Goal: Task Accomplishment & Management: Use online tool/utility

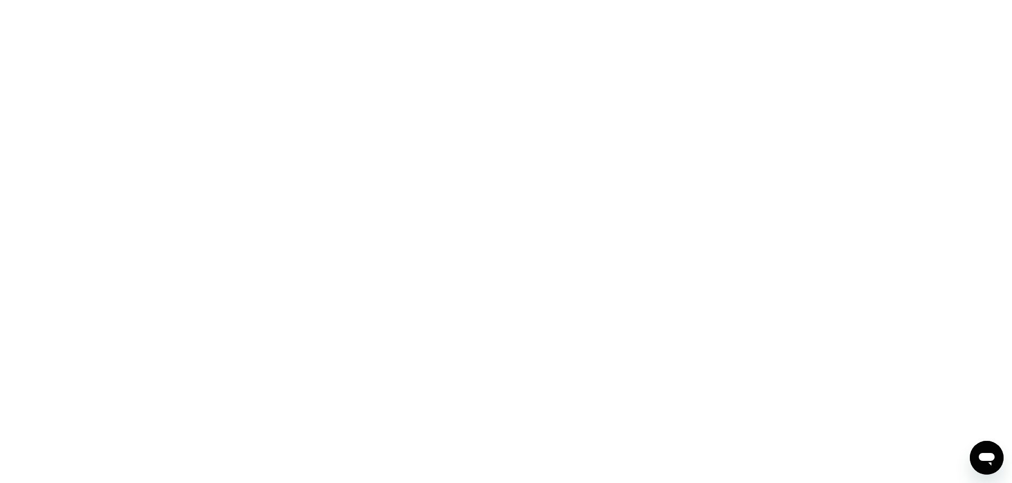
click at [443, 97] on div at bounding box center [506, 241] width 1012 height 483
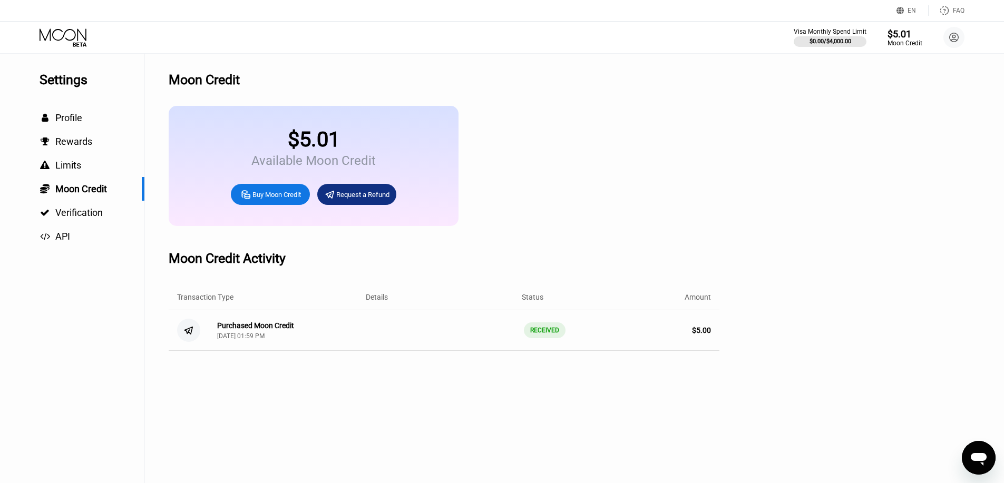
click at [981, 447] on div "Открыть окно обмена сообщениями" at bounding box center [979, 458] width 32 height 32
click at [73, 36] on icon at bounding box center [64, 37] width 49 height 18
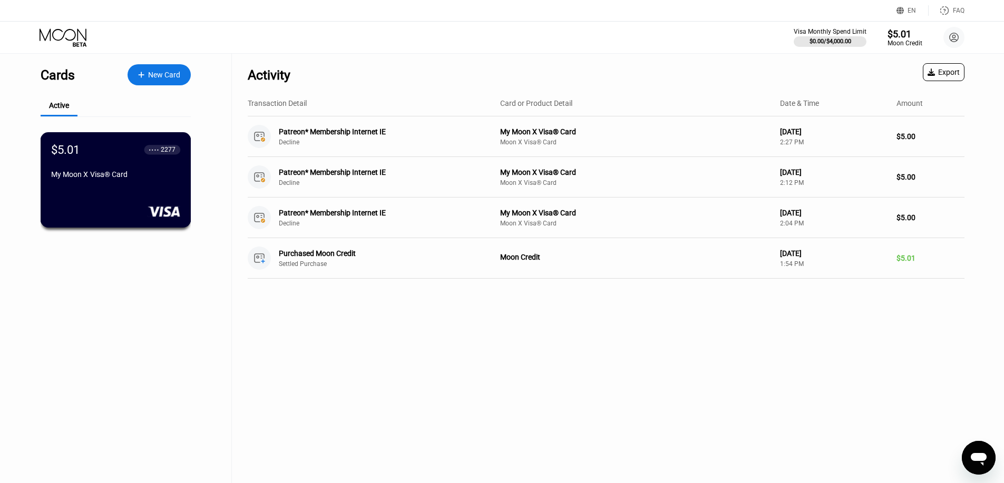
click at [88, 156] on div "$5.01 ● ● ● ● 2277" at bounding box center [115, 149] width 129 height 13
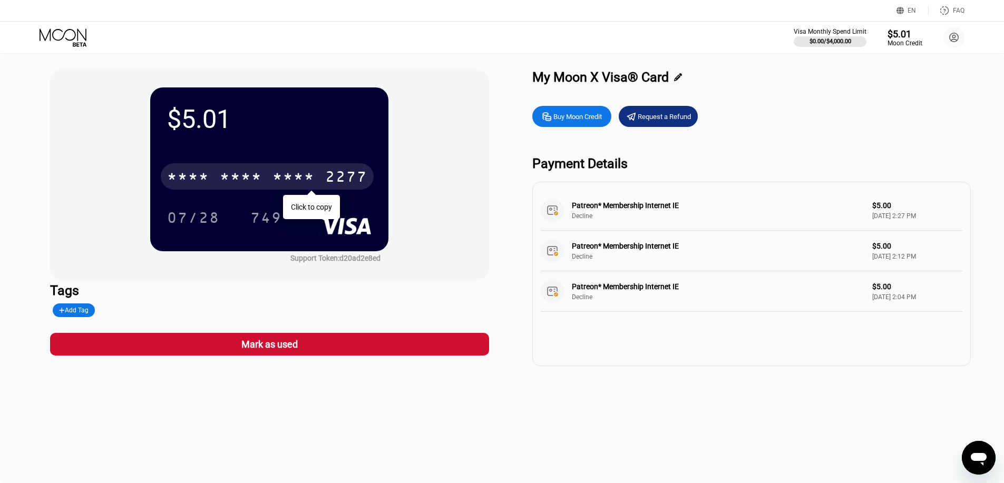
click at [315, 175] on div "* * * *" at bounding box center [293, 178] width 42 height 17
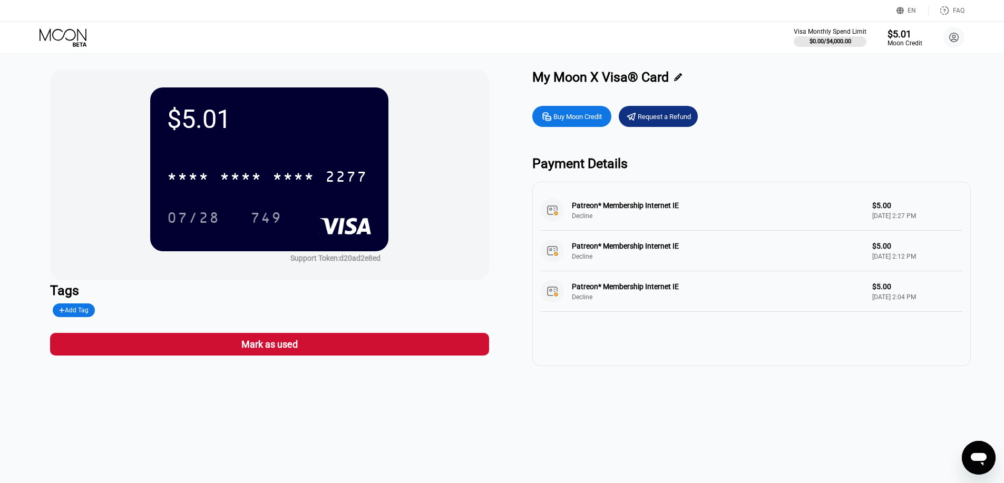
click at [77, 31] on icon at bounding box center [64, 37] width 49 height 18
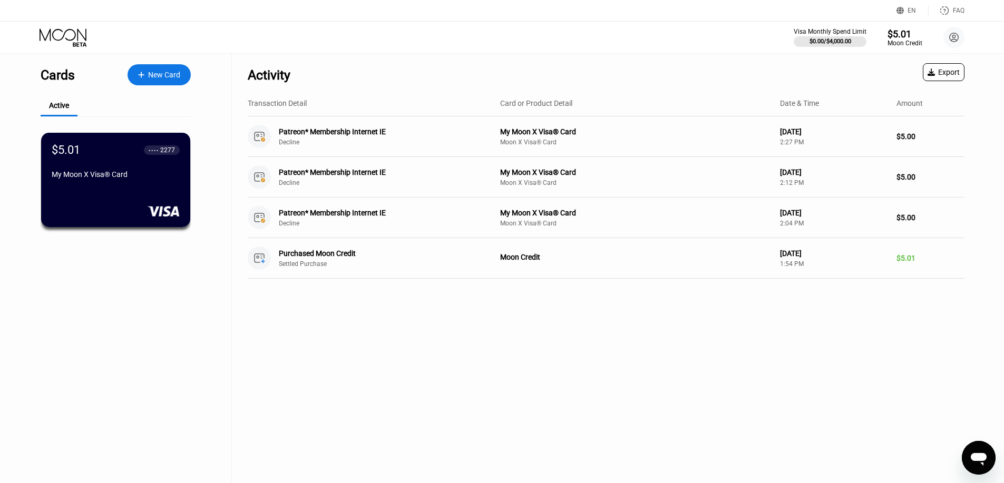
click at [61, 33] on icon at bounding box center [64, 37] width 49 height 18
click at [61, 36] on icon at bounding box center [64, 37] width 49 height 18
click at [140, 72] on icon at bounding box center [141, 74] width 6 height 7
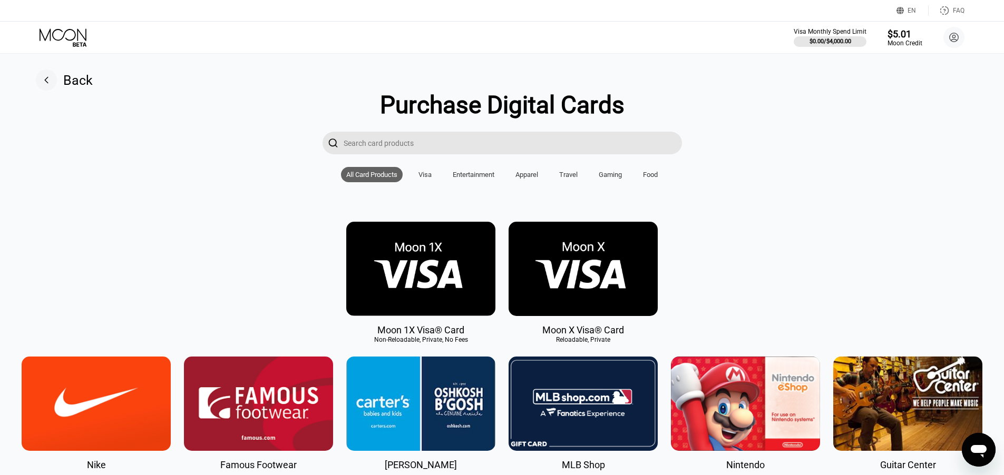
click at [398, 152] on input "Search card products" at bounding box center [513, 143] width 338 height 23
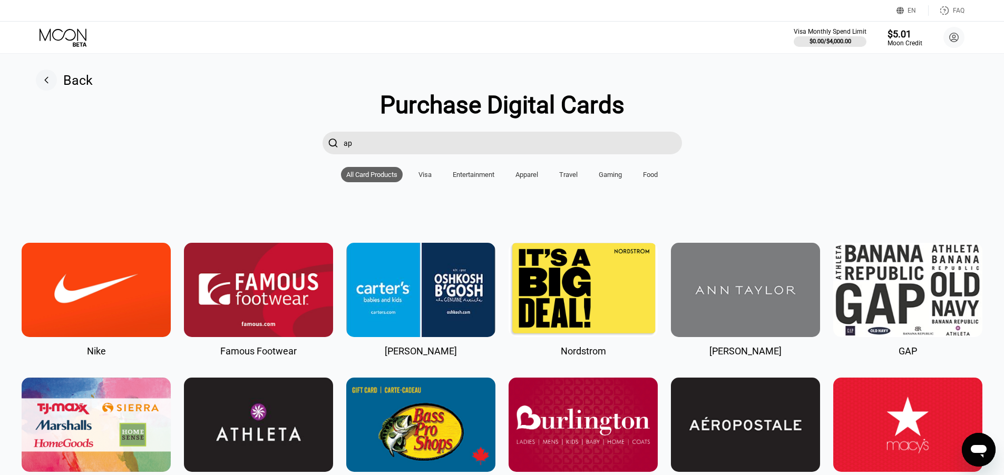
type input "a"
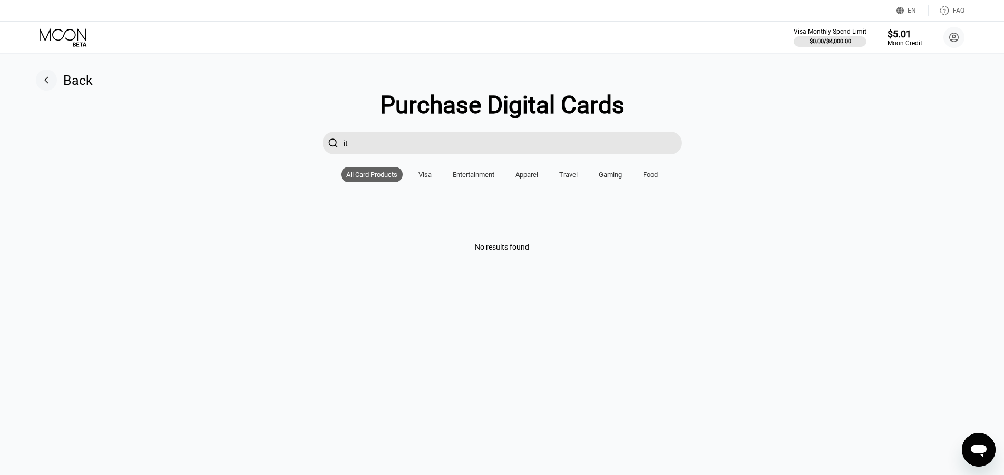
type input "i"
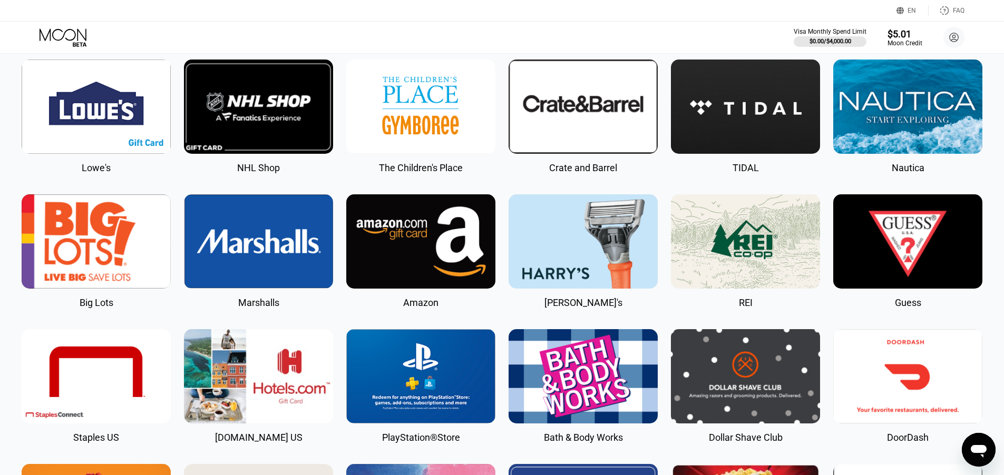
scroll to position [1159, 0]
